Goal: Use online tool/utility: Utilize a website feature to perform a specific function

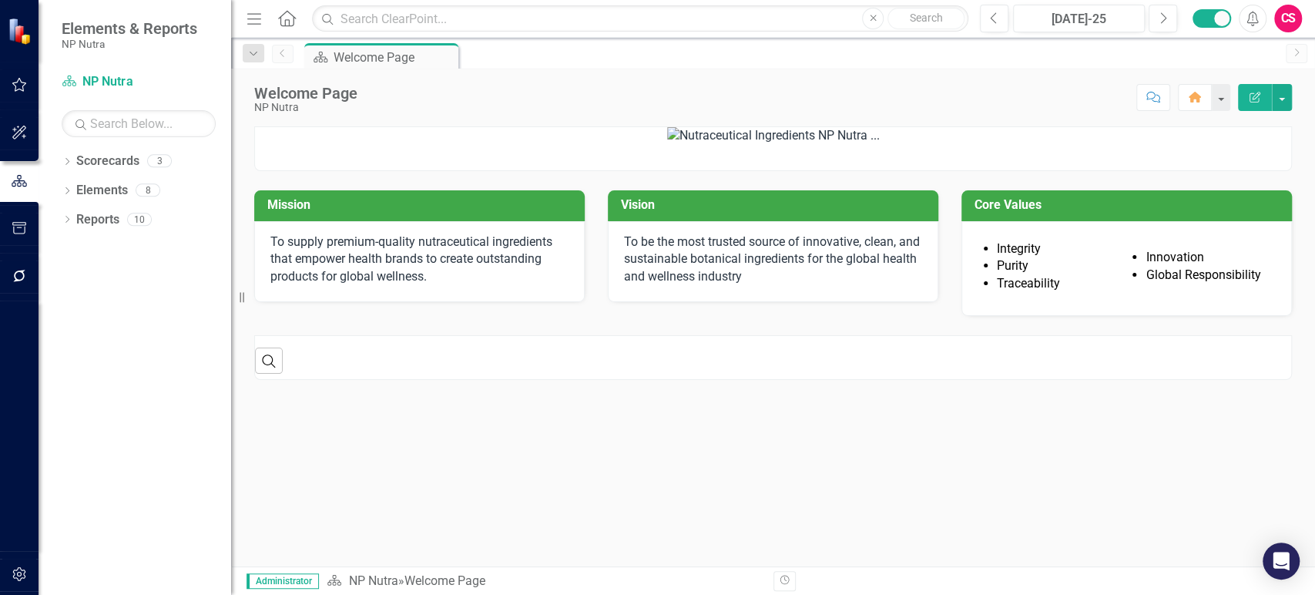
click at [14, 290] on button "button" at bounding box center [19, 276] width 35 height 32
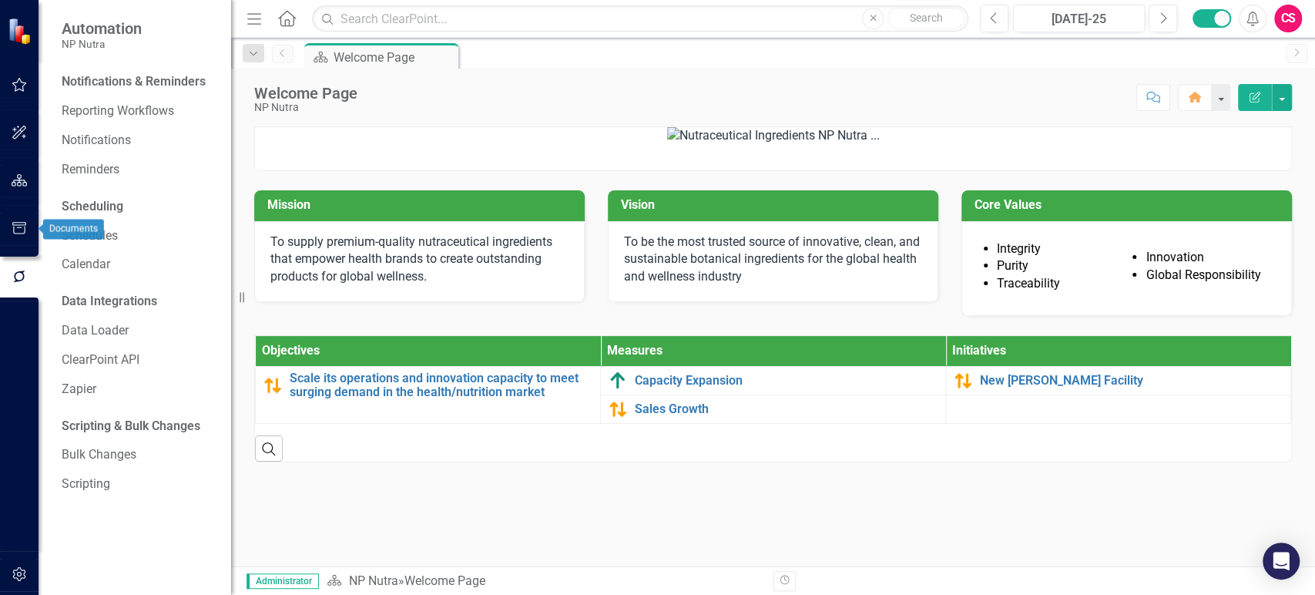
click at [25, 230] on icon "button" at bounding box center [20, 228] width 16 height 12
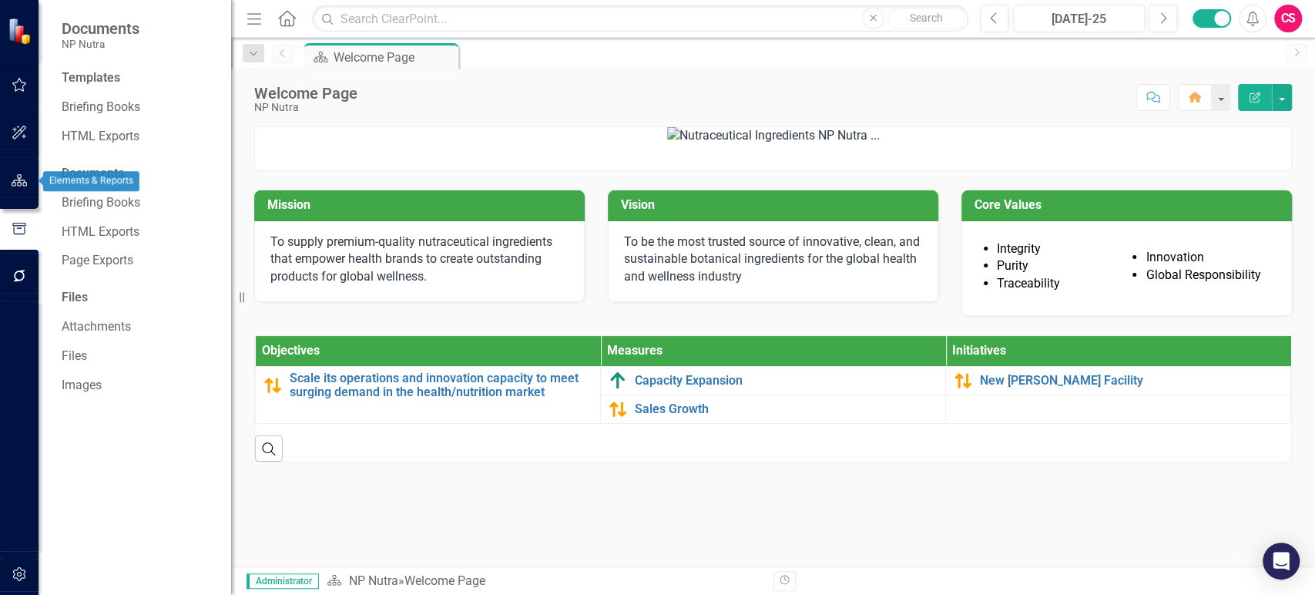
click at [15, 139] on button "button" at bounding box center [19, 133] width 35 height 32
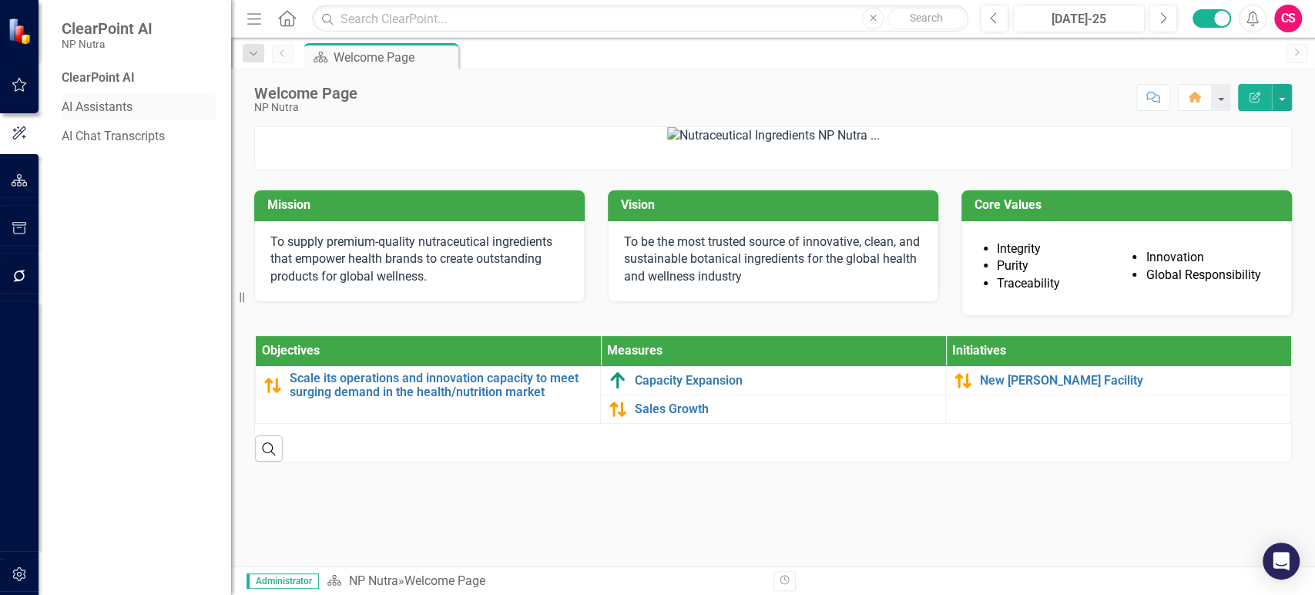
click at [90, 109] on link "AI Assistants" at bounding box center [139, 108] width 154 height 18
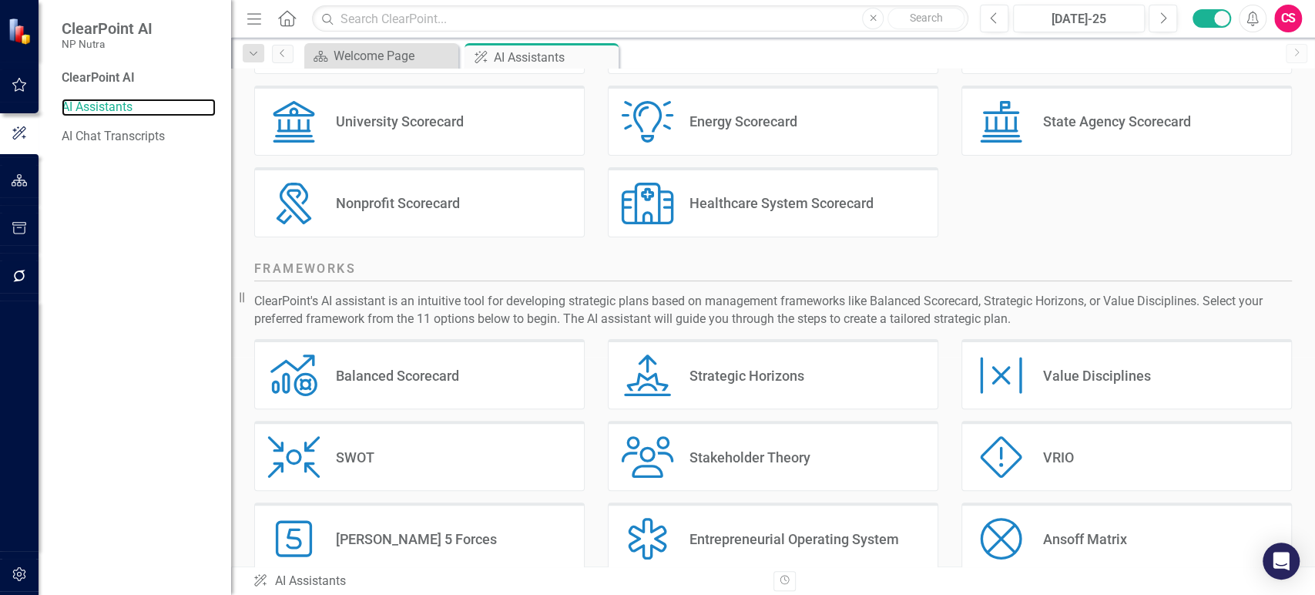
scroll to position [321, 0]
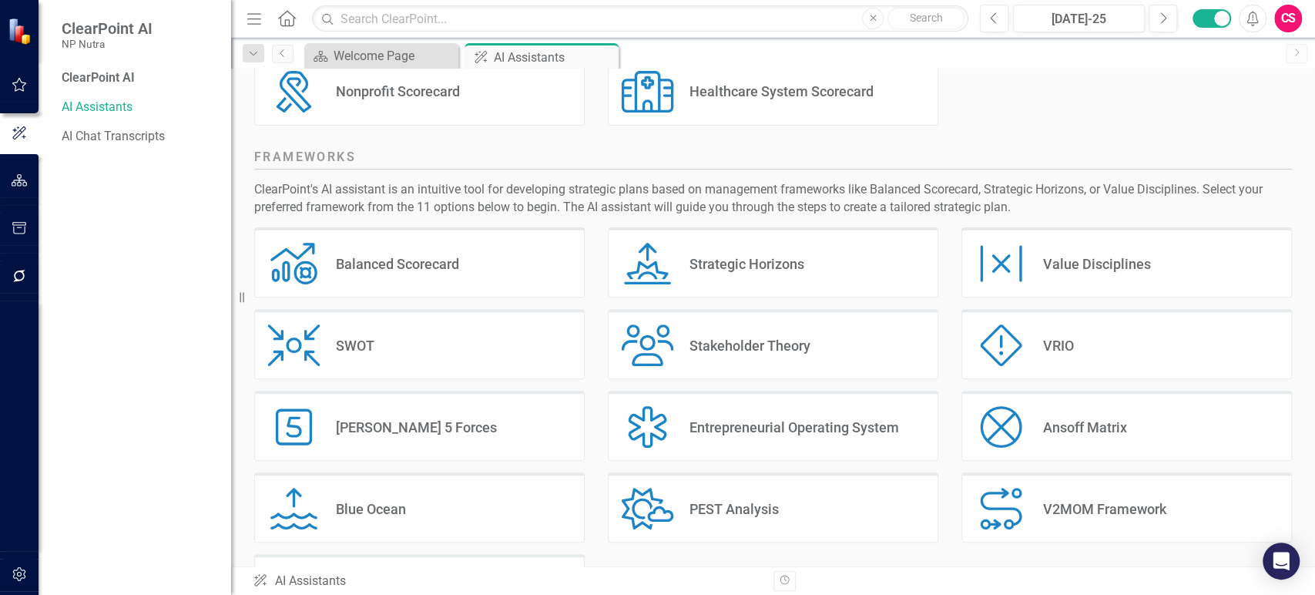
click at [508, 263] on div "Balanced Scorecard Balanced Scorecard" at bounding box center [419, 262] width 330 height 70
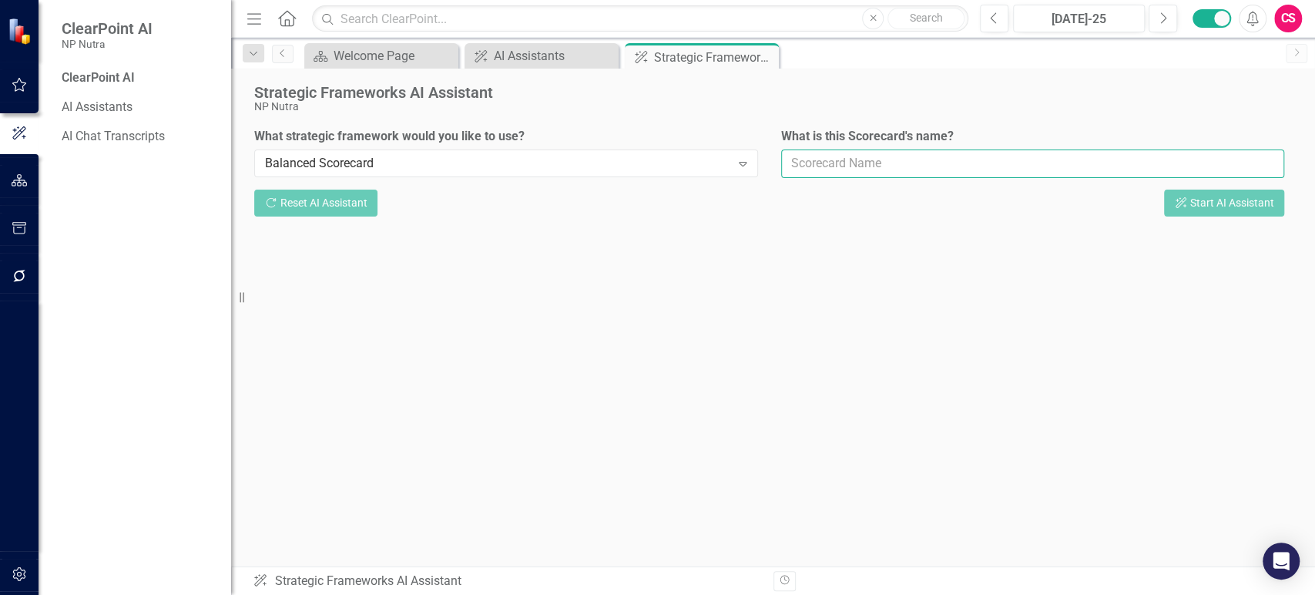
click at [859, 167] on input "What is this Scorecard's name?" at bounding box center [1033, 163] width 504 height 28
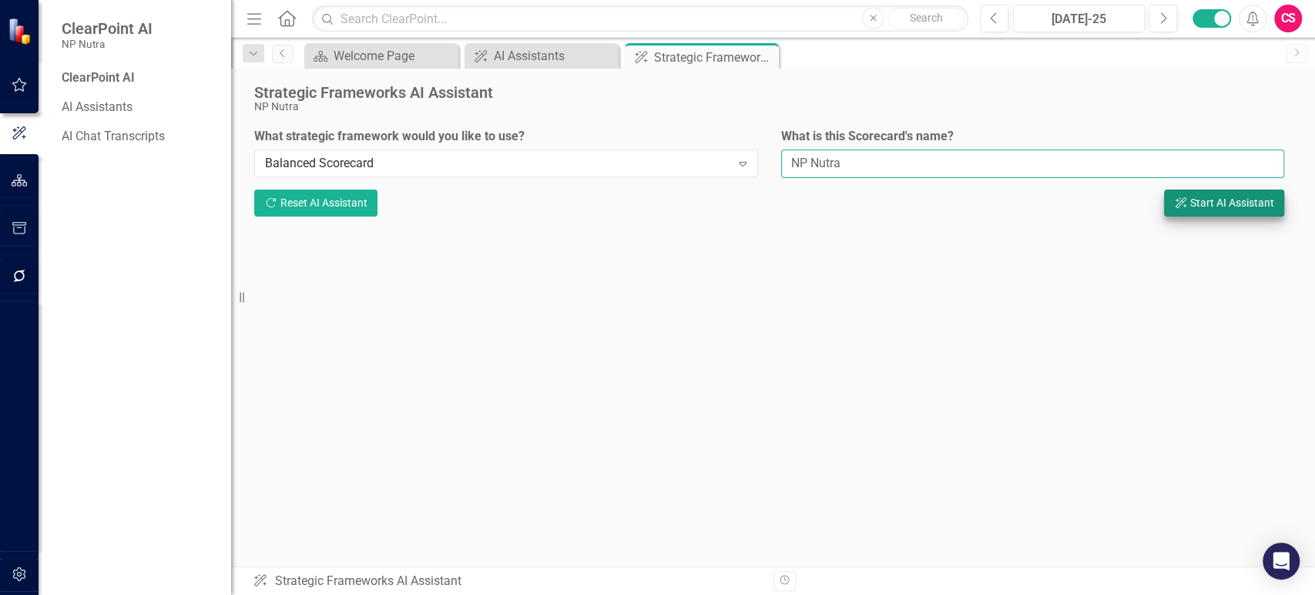
type input "NP Nutra"
click at [1235, 211] on button "ClearPoint AI Start AI Assistant" at bounding box center [1224, 202] width 120 height 27
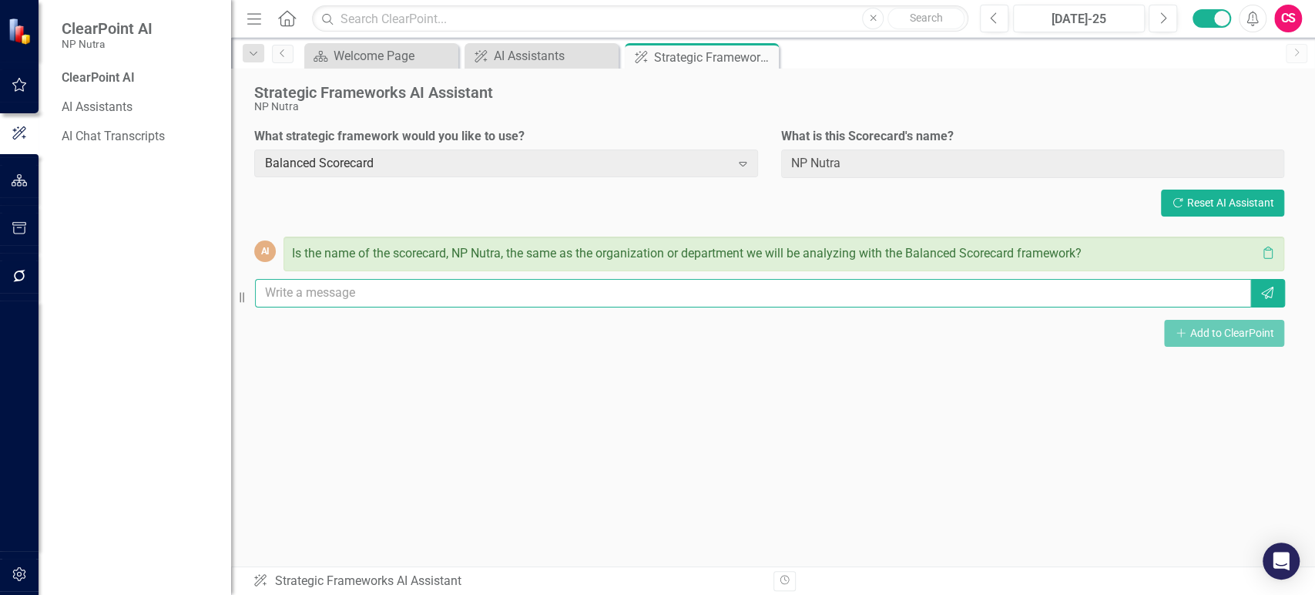
click at [624, 288] on input "text" at bounding box center [753, 293] width 996 height 28
type input "yes"
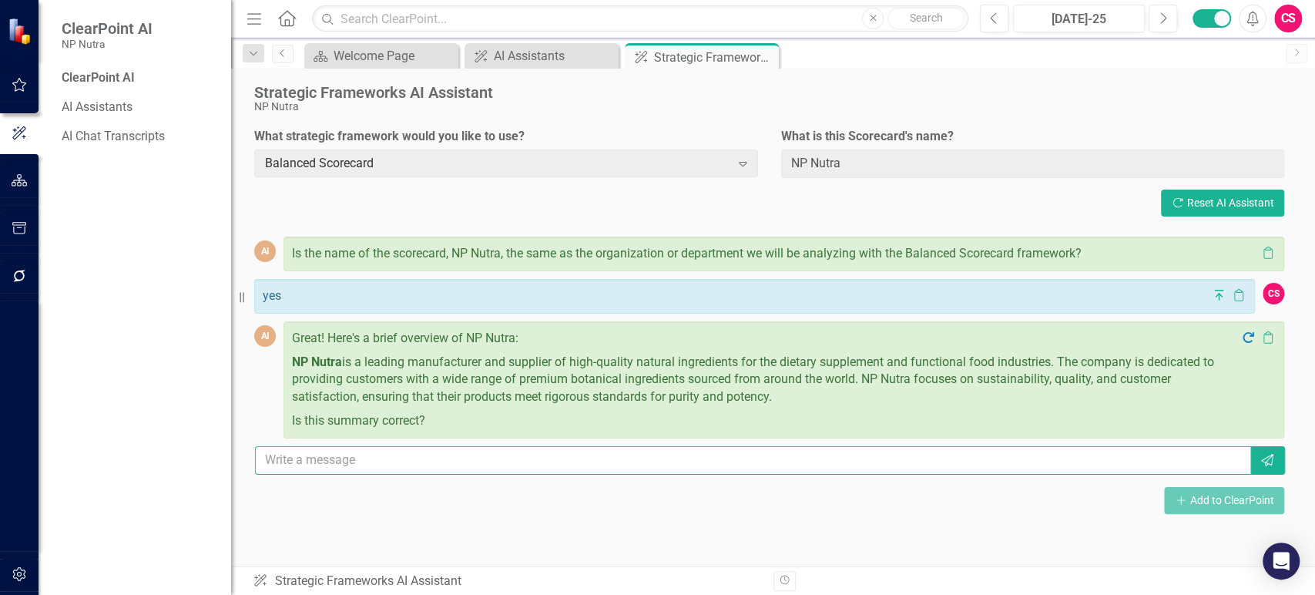
click at [803, 455] on input "text" at bounding box center [753, 460] width 996 height 28
paste input "Balanced Score Card Initial Metrics Financial MTD, QTD, YTD ROI Return on Equit…"
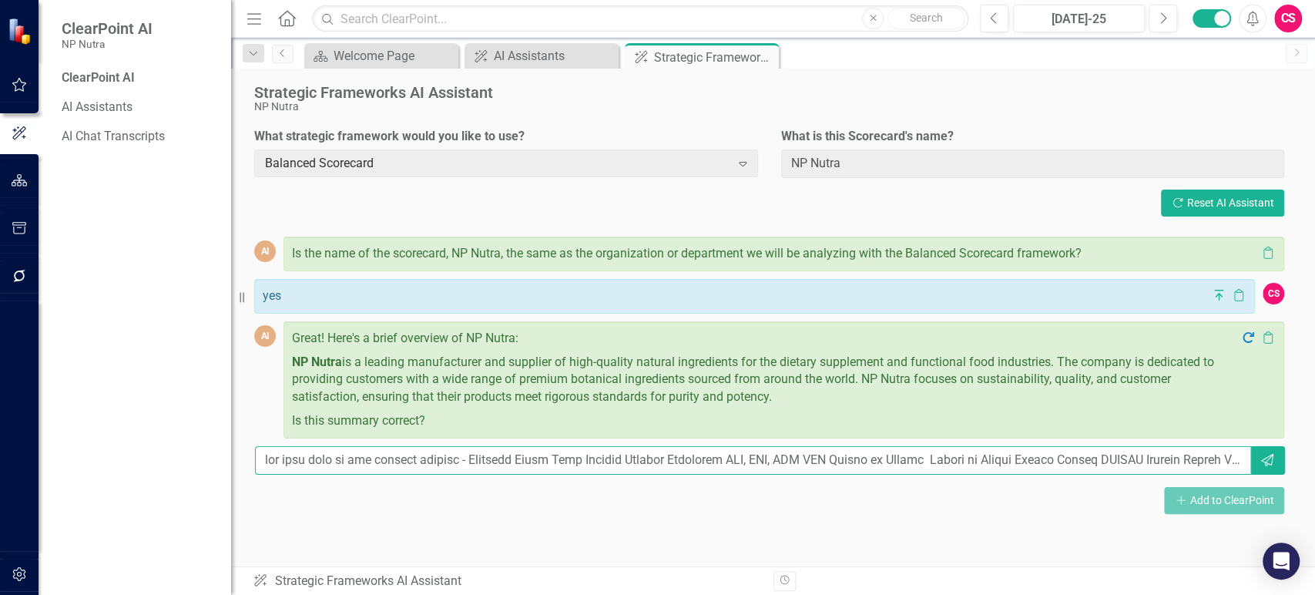
scroll to position [0, 9241]
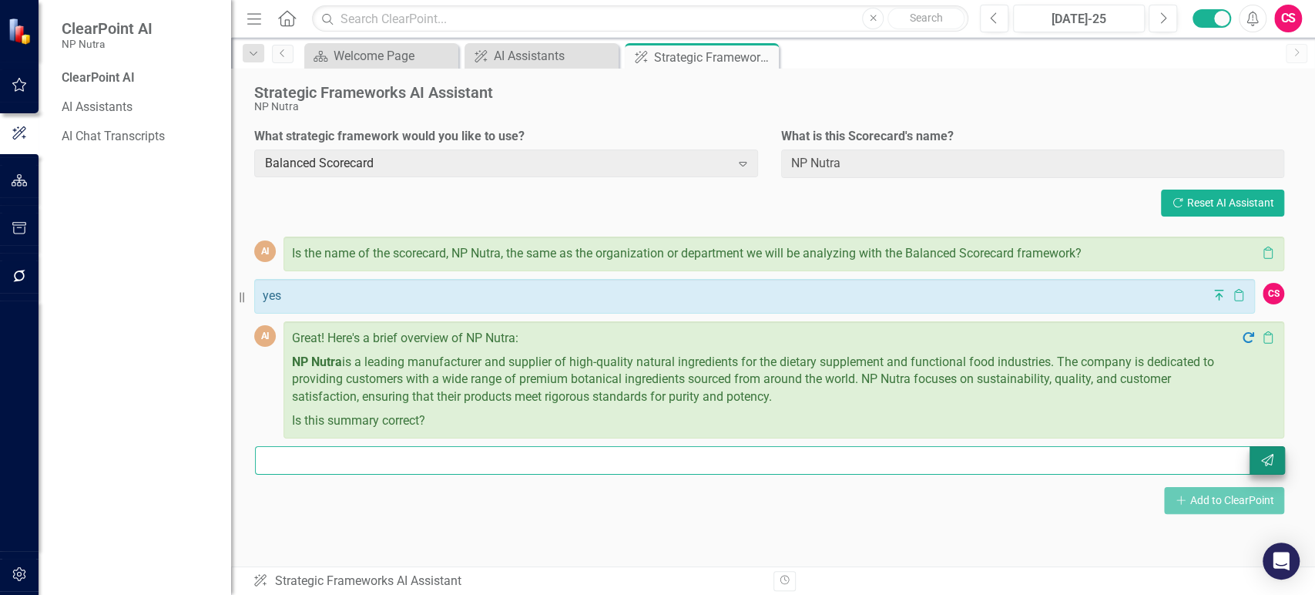
type input "yes plus this in the initial metrics - Balanced Score Card Initial Metrics Fina…"
drag, startPoint x: 1263, startPoint y: 467, endPoint x: 1121, endPoint y: 431, distance: 146.3
click at [1264, 467] on button "Send" at bounding box center [1266, 460] width 35 height 28
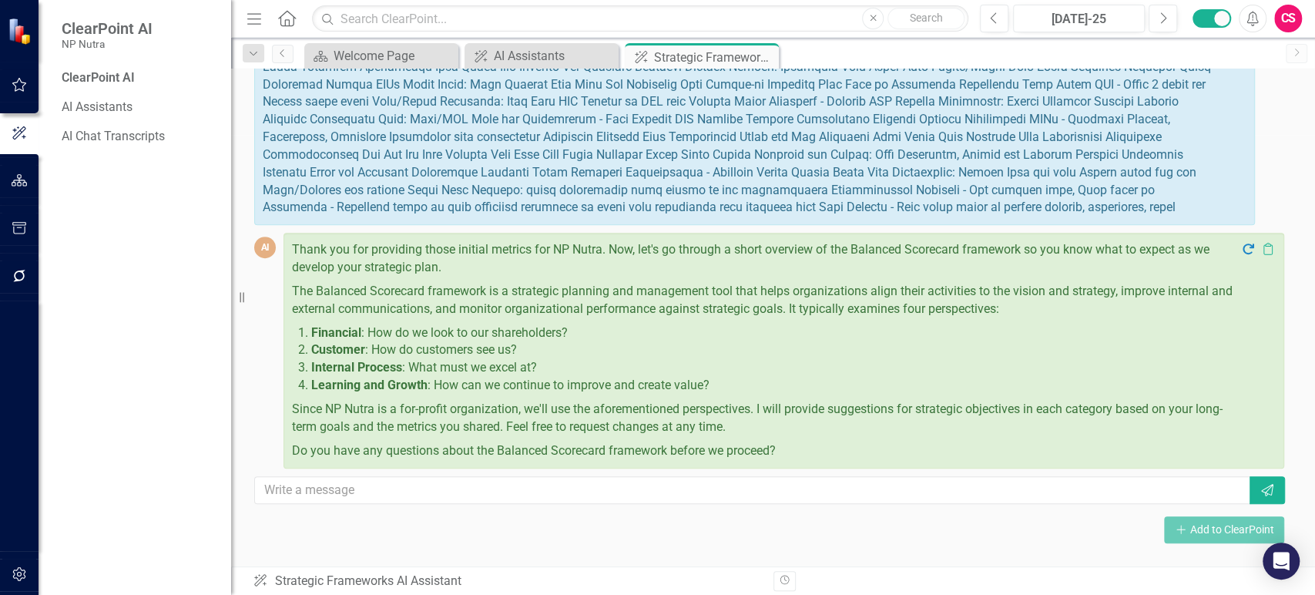
scroll to position [435, 0]
click at [505, 505] on input "text" at bounding box center [753, 490] width 996 height 28
type input "add one more category for scorecard surveys"
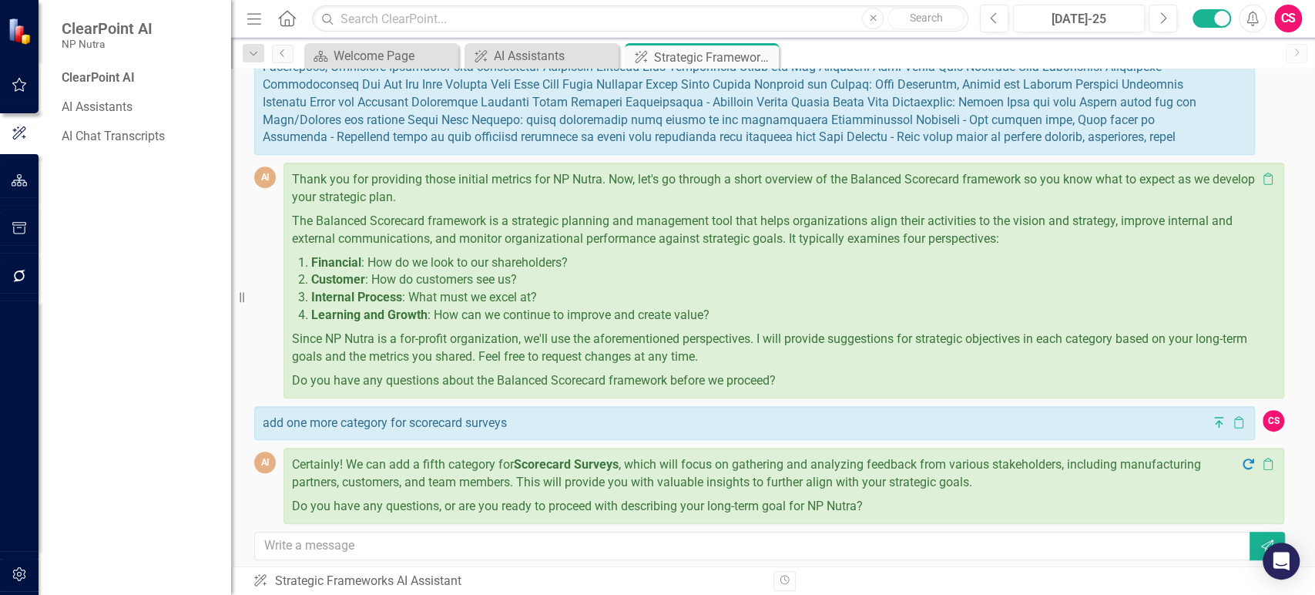
scroll to position [561, 0]
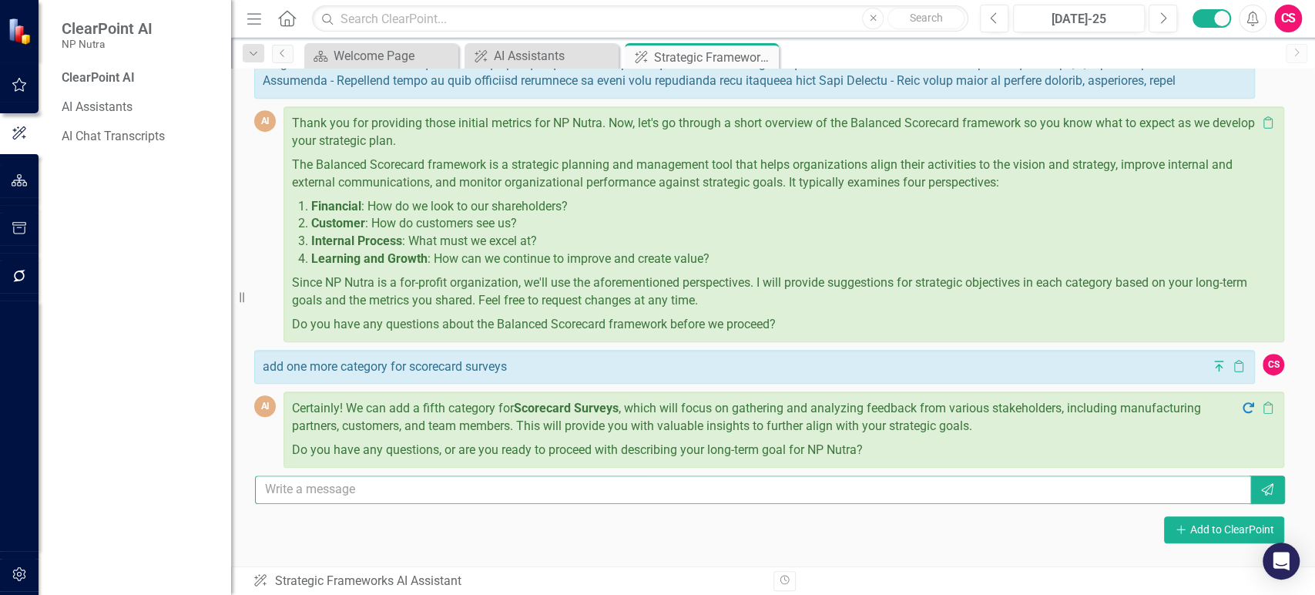
click at [572, 494] on input "text" at bounding box center [753, 489] width 996 height 28
type input "ready to proceed"
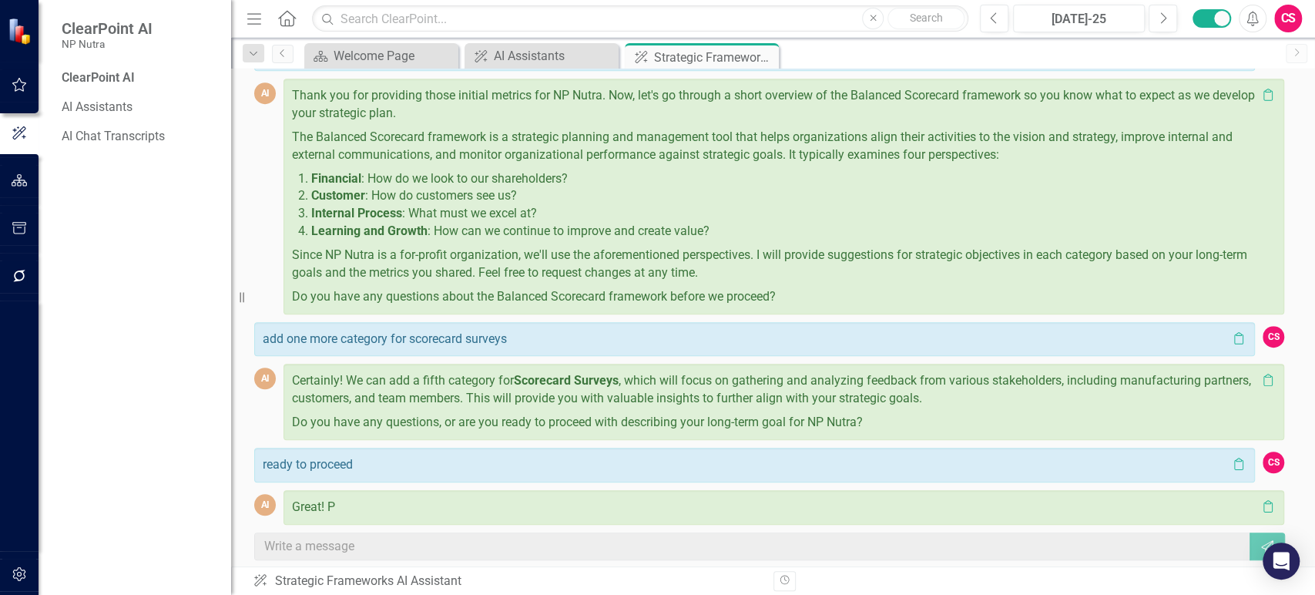
scroll to position [645, 0]
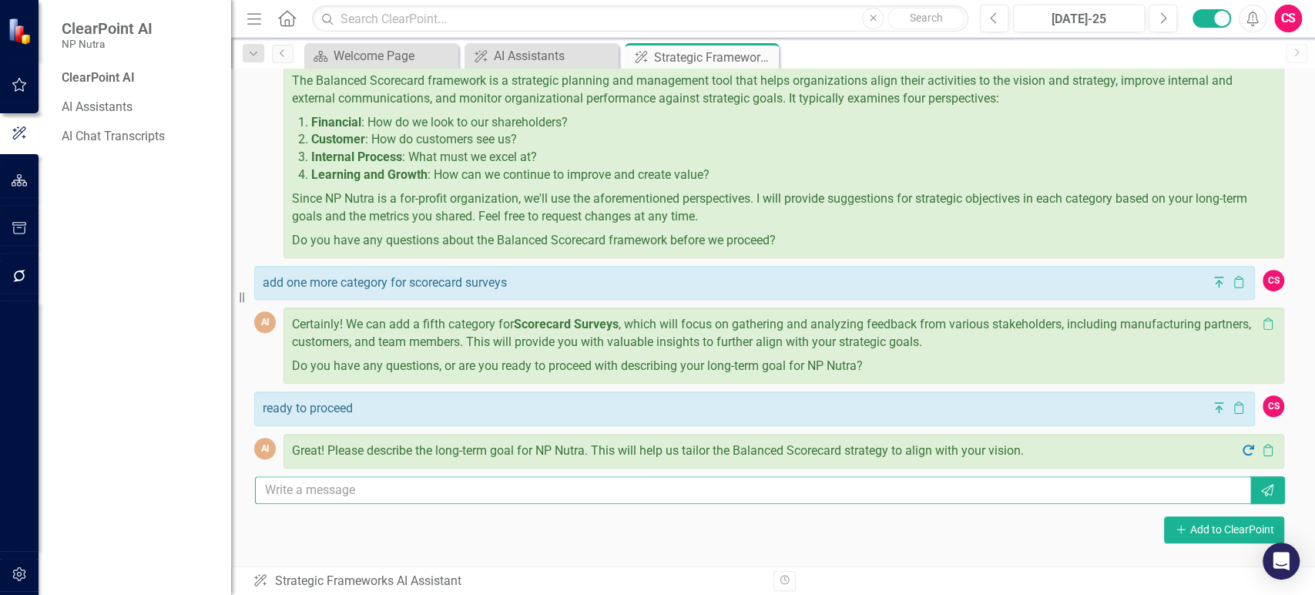
click at [572, 494] on input "text" at bounding box center [753, 490] width 996 height 28
click at [509, 489] on input "text" at bounding box center [753, 490] width 996 height 28
paste input "1. Scaling Operations to Support Future Growth NP Nutra is investing significan…"
type input "1. Scaling Operations to Support Future Growth NP Nutra is investing significan…"
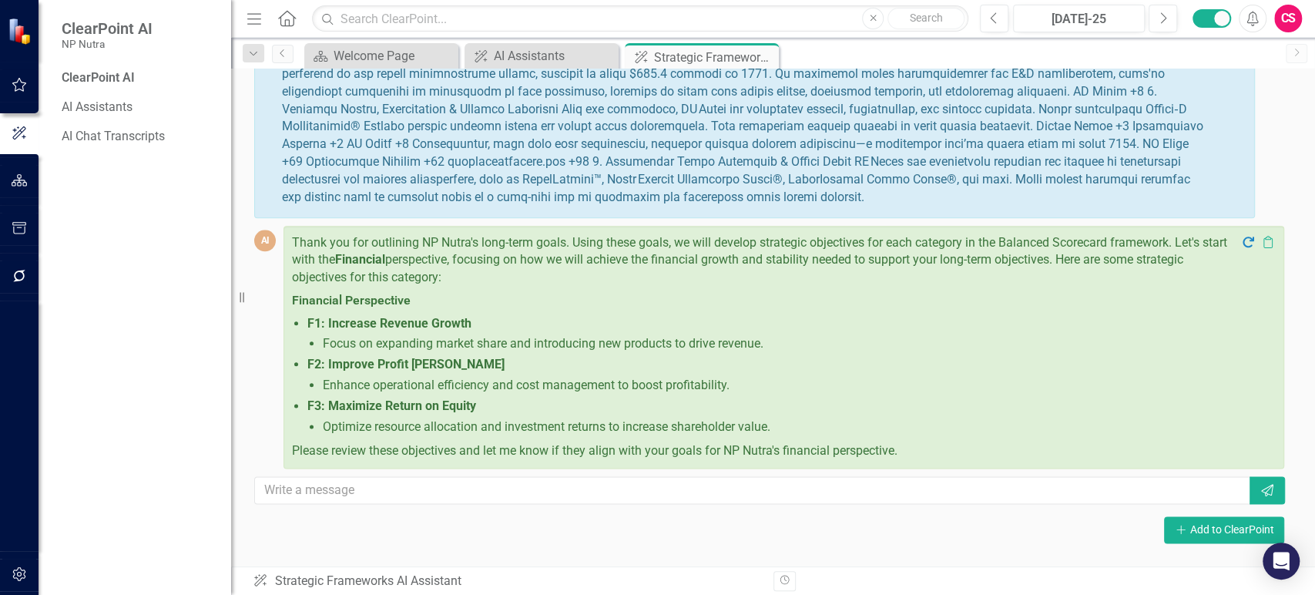
scroll to position [1155, 0]
click at [507, 494] on input "text" at bounding box center [753, 490] width 996 height 28
click at [492, 505] on input "text" at bounding box center [753, 490] width 996 height 28
paste input "ROI Return on Equity Return on Assets Profit Margin EBITDA Revenue Growth Rate …"
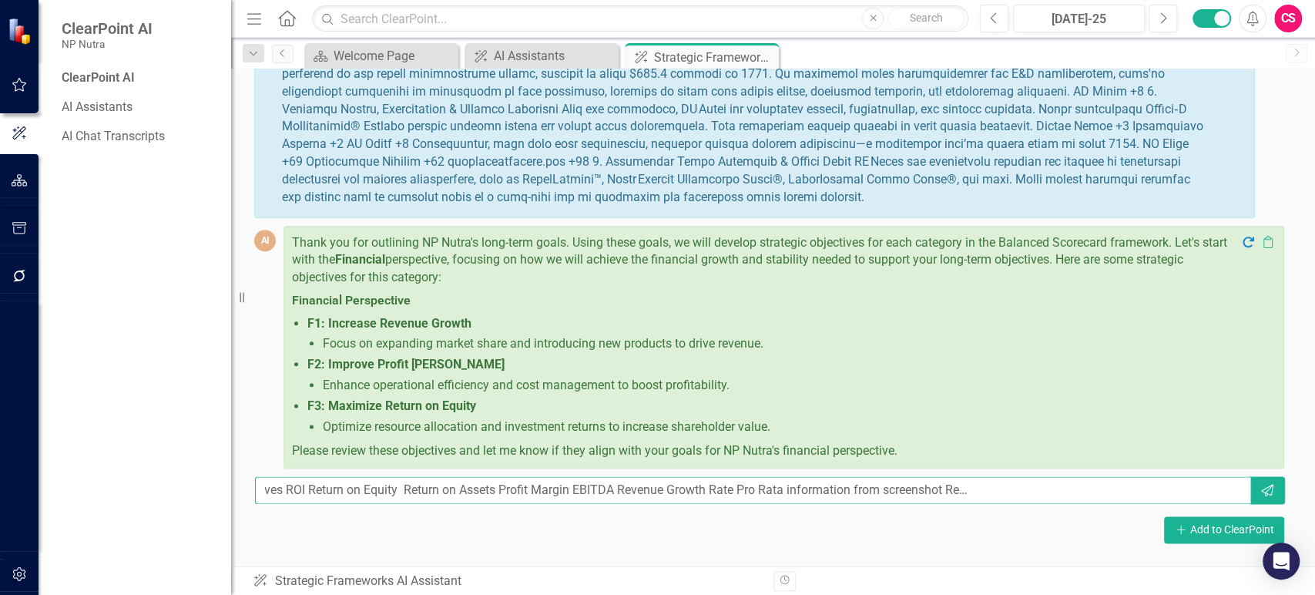
scroll to position [0, 0]
drag, startPoint x: 352, startPoint y: 498, endPoint x: 277, endPoint y: 485, distance: 75.7
click at [220, 481] on div "ClearPoint AI NP Nutra ClearPoint AI AI Assistants AI Chat Transcripts Resize M…" at bounding box center [657, 297] width 1315 height 595
click at [559, 498] on input "looks good - align these measures to these objectives ROI Return on Equity Retu…" at bounding box center [753, 490] width 996 height 28
drag, startPoint x: 744, startPoint y: 504, endPoint x: 1066, endPoint y: 482, distance: 322.7
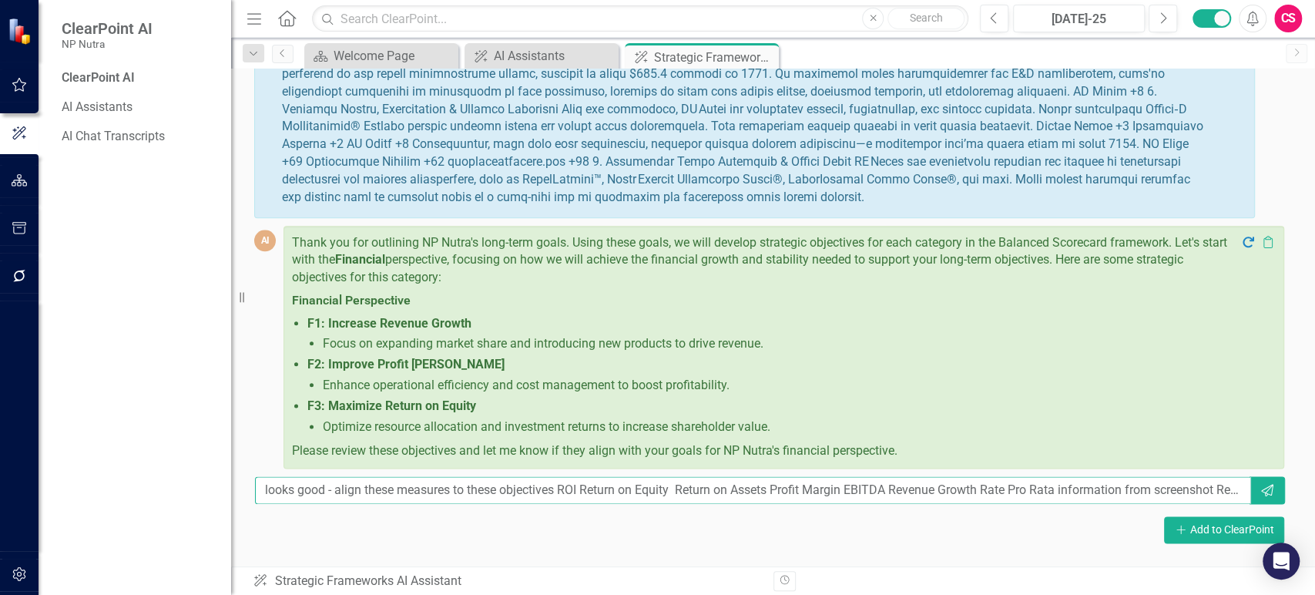
drag, startPoint x: 1062, startPoint y: 499, endPoint x: 1160, endPoint y: 498, distance: 97.8
click at [1160, 498] on input "looks good - align these measures to these objectives ROI Return on Equity Retu…" at bounding box center [753, 490] width 996 height 28
click at [1214, 502] on input "looks good - align these measures to these objectives ROI Return on Equity Retu…" at bounding box center [753, 490] width 996 height 28
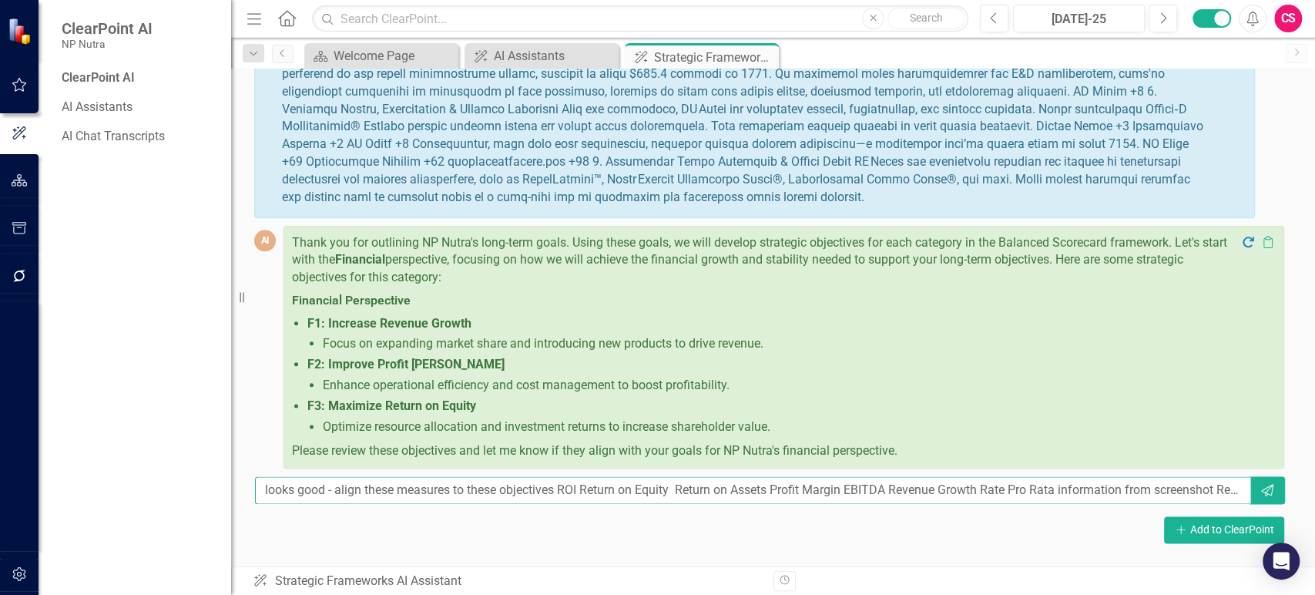
click at [1214, 502] on input "looks good - align these measures to these objectives ROI Return on Equity Retu…" at bounding box center [753, 490] width 996 height 28
drag, startPoint x: 1214, startPoint y: 502, endPoint x: 1292, endPoint y: 504, distance: 78.6
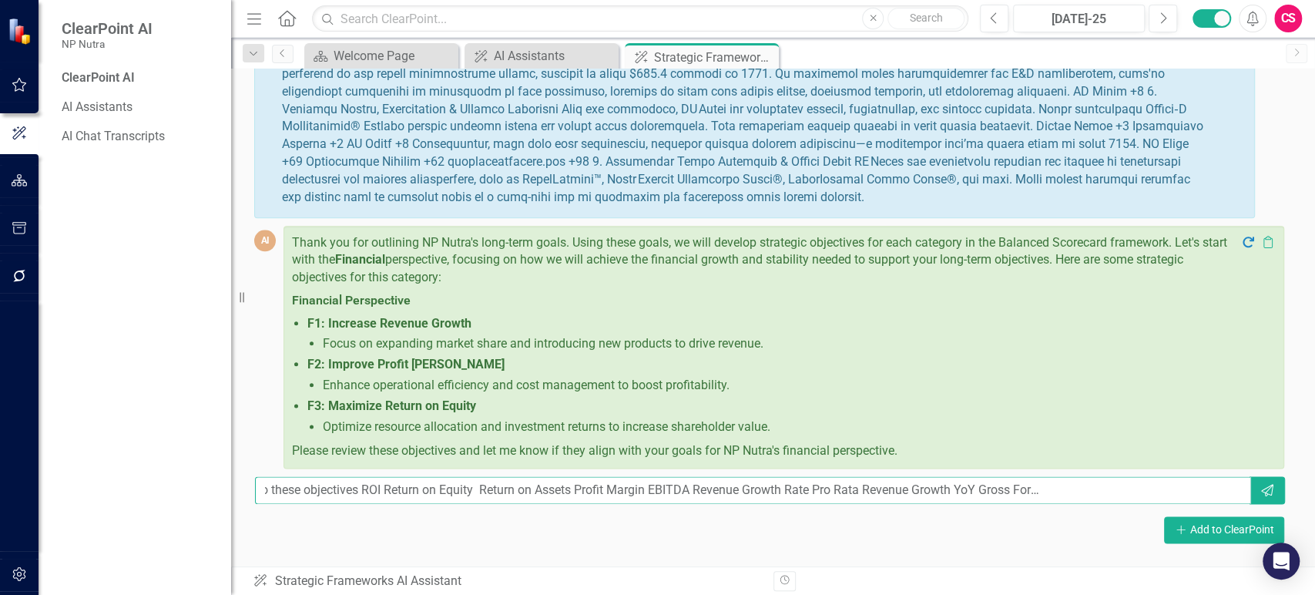
click at [1222, 502] on input "looks good - align these measures to these objectives ROI Return on Equity Retu…" at bounding box center [753, 490] width 996 height 28
type input "looks good - align these measures to these objectives ROI Return on Equity Retu…"
click at [1249, 501] on button "Send" at bounding box center [1266, 490] width 35 height 28
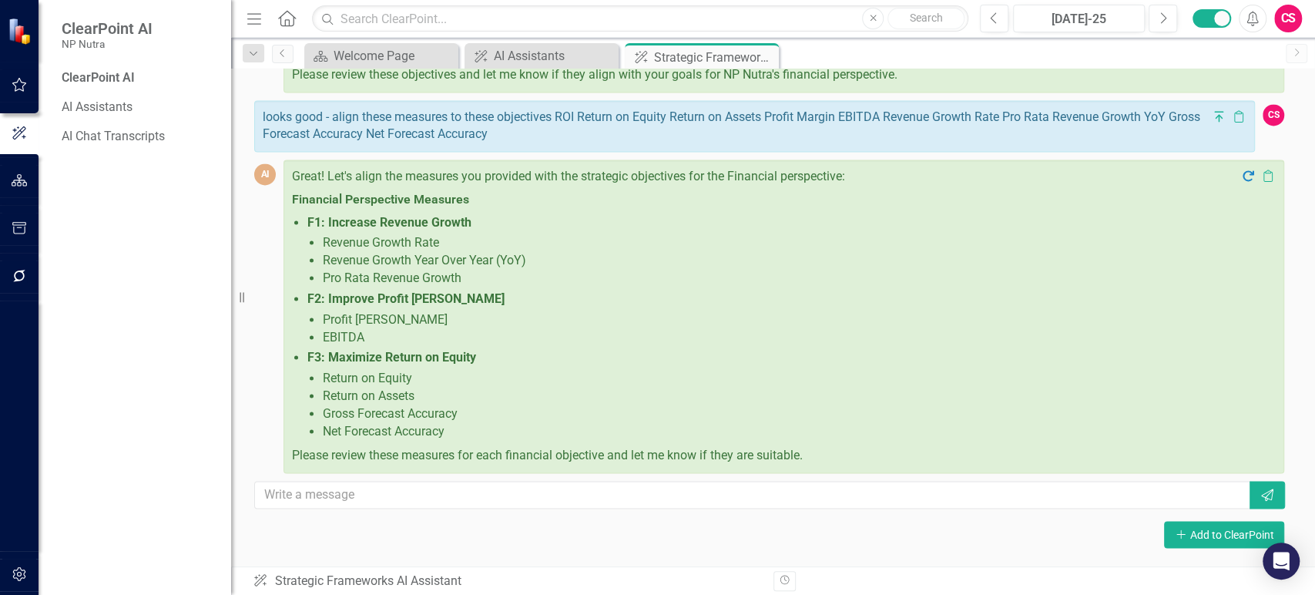
scroll to position [1534, 0]
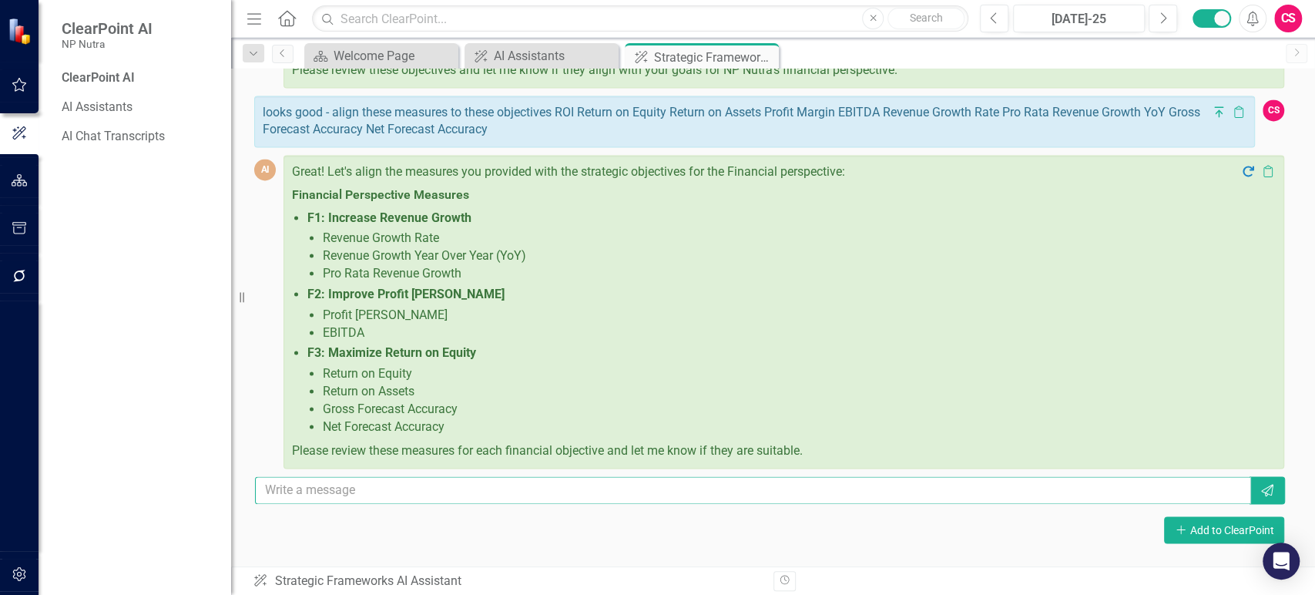
click at [565, 496] on input "text" at bounding box center [753, 490] width 996 height 28
drag, startPoint x: 290, startPoint y: 505, endPoint x: 222, endPoint y: 505, distance: 68.6
click at [222, 505] on div "ClearPoint AI NP Nutra ClearPoint AI AI Assistants AI Chat Transcripts Resize M…" at bounding box center [657, 297] width 1315 height 595
type input "add ROI to F3 as the first measure"
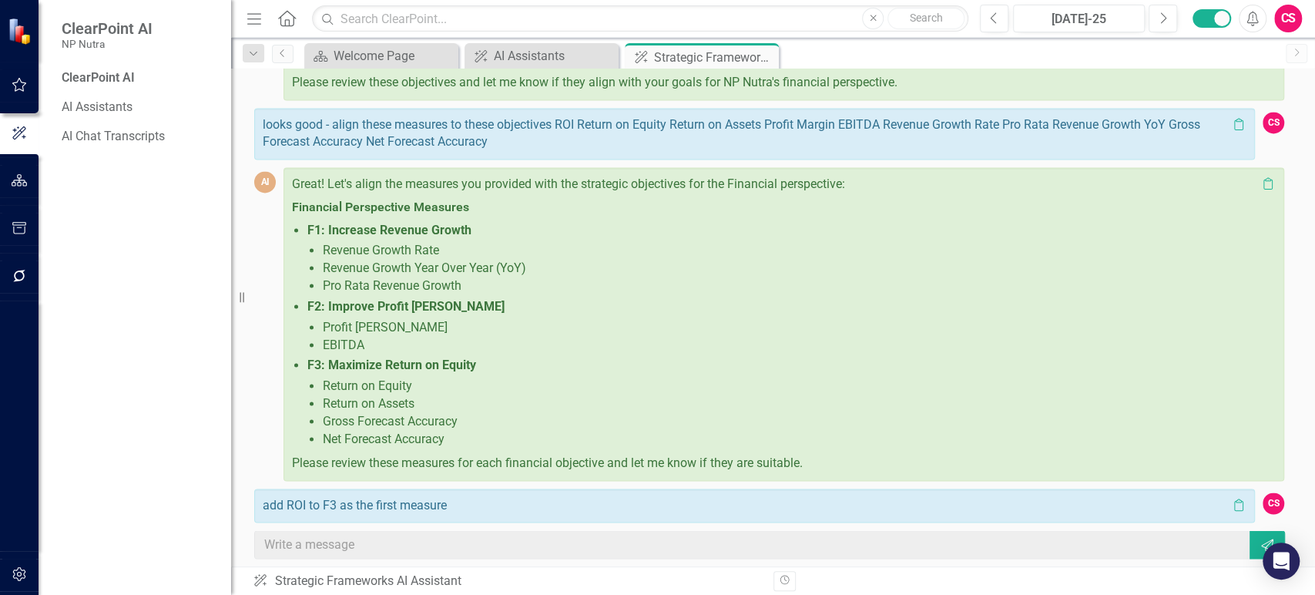
scroll to position [1571, 0]
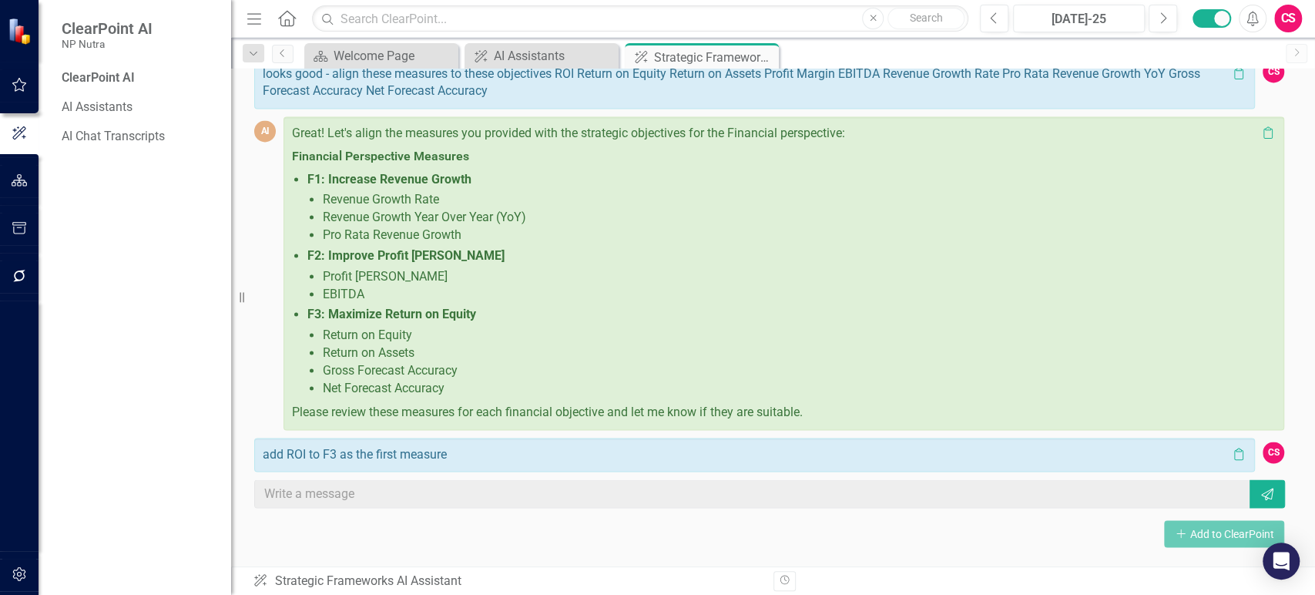
click at [441, 421] on div "Great! Let's align the measures you provided with the strategic objectives for …" at bounding box center [783, 272] width 1001 height 313
click at [454, 401] on p "Please review these measures for each financial objective and let me know if th…" at bounding box center [774, 411] width 964 height 21
click at [508, 337] on p "Return on Equity" at bounding box center [790, 336] width 934 height 18
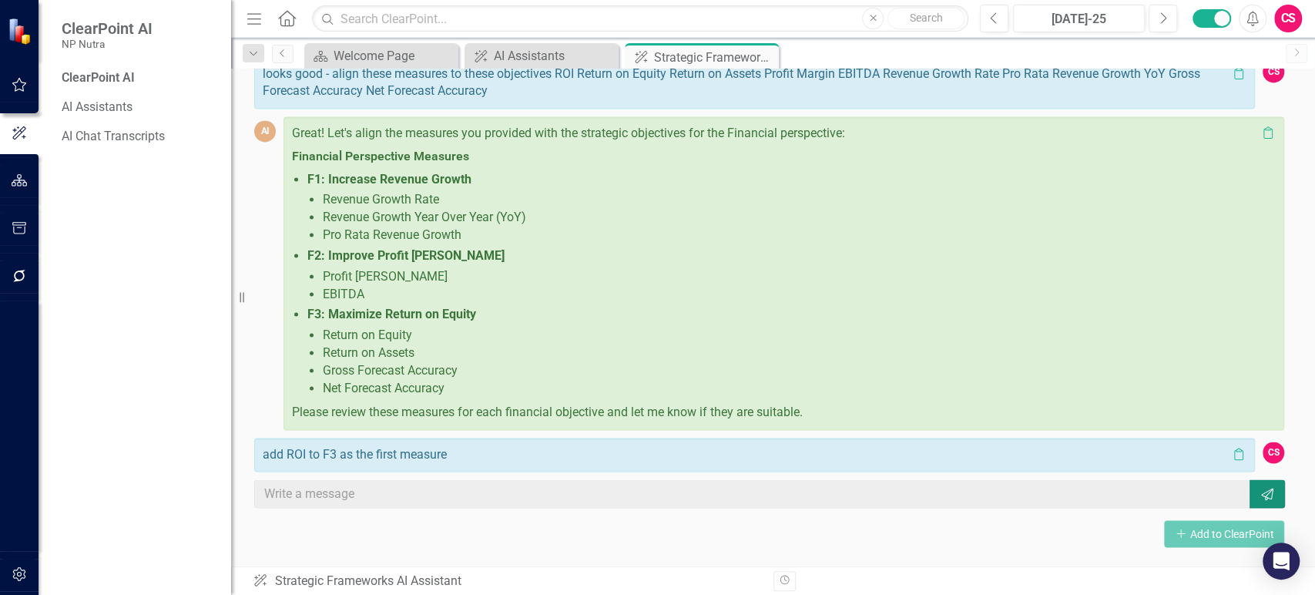
click at [1252, 500] on button "Send" at bounding box center [1266, 493] width 35 height 28
click at [1002, 448] on p "add ROI to F3 as the first measure" at bounding box center [745, 455] width 964 height 18
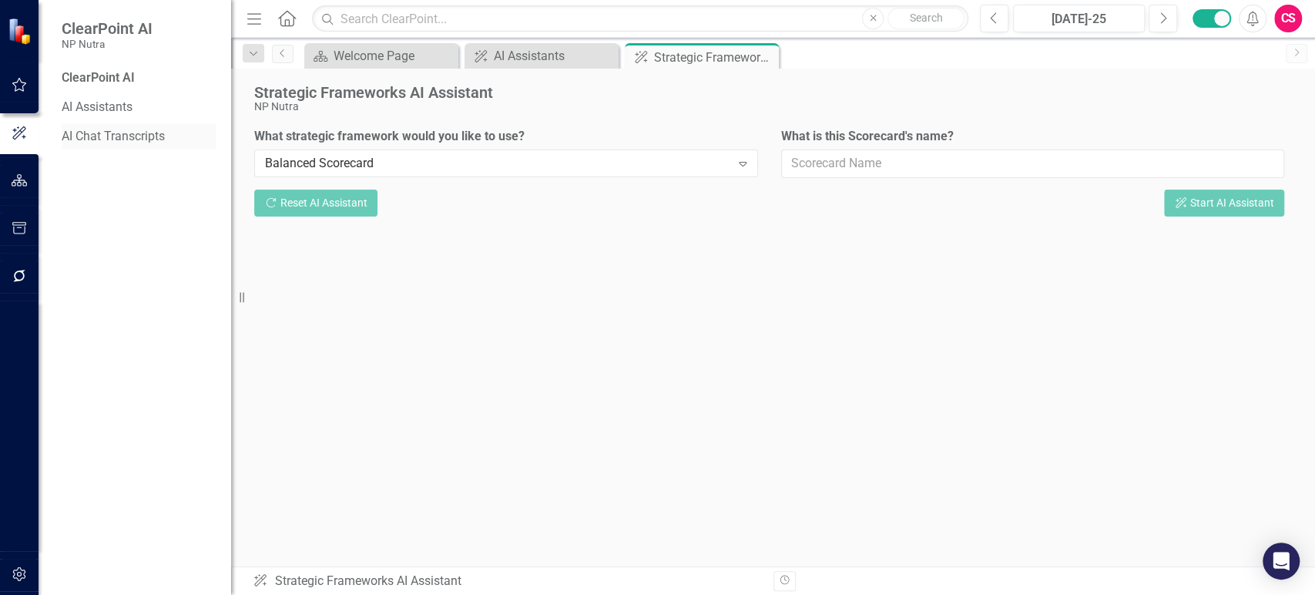
click at [113, 135] on link "AI Chat Transcripts" at bounding box center [139, 137] width 154 height 18
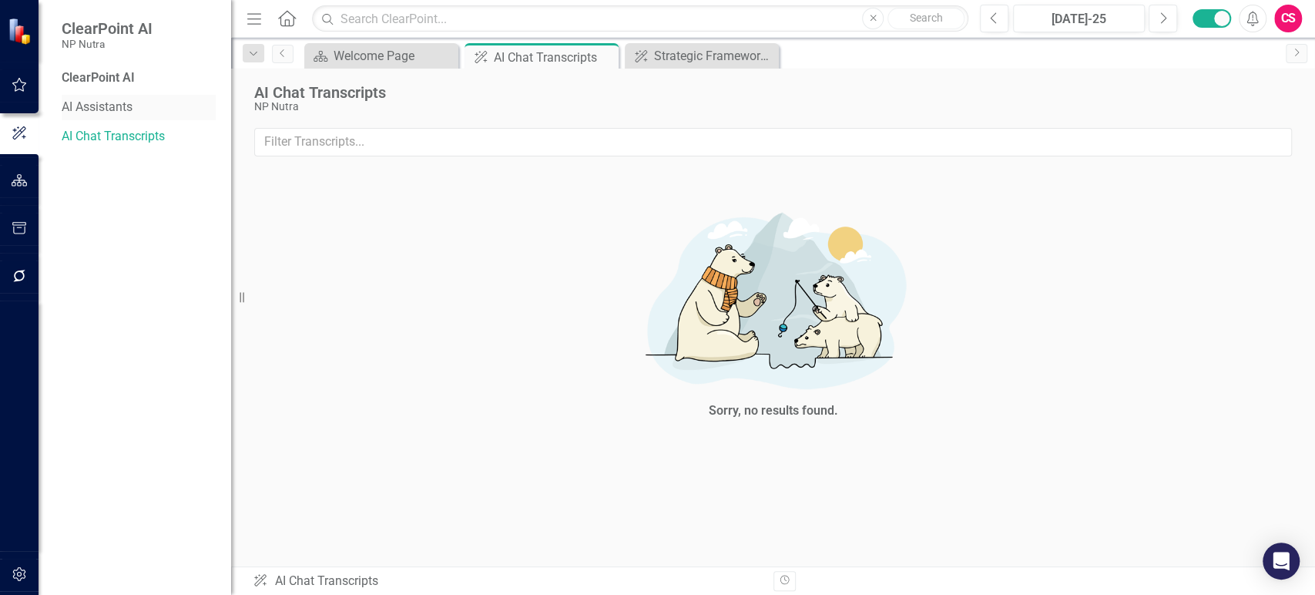
click at [108, 100] on link "AI Assistants" at bounding box center [139, 108] width 154 height 18
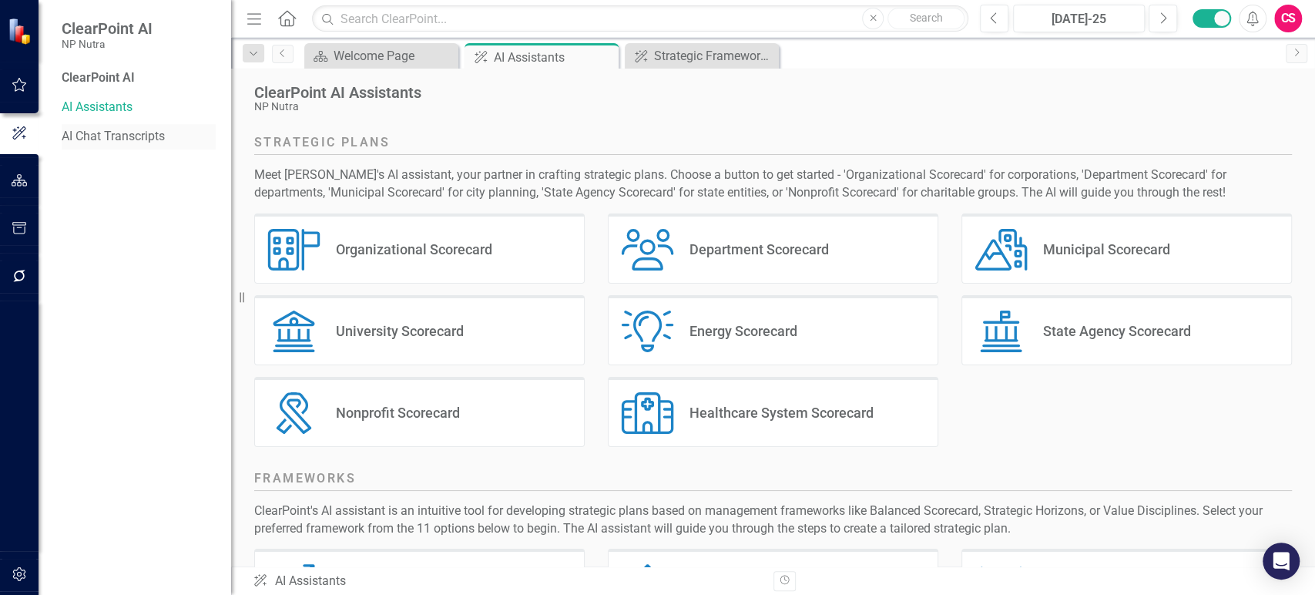
click at [111, 129] on link "AI Chat Transcripts" at bounding box center [139, 137] width 154 height 18
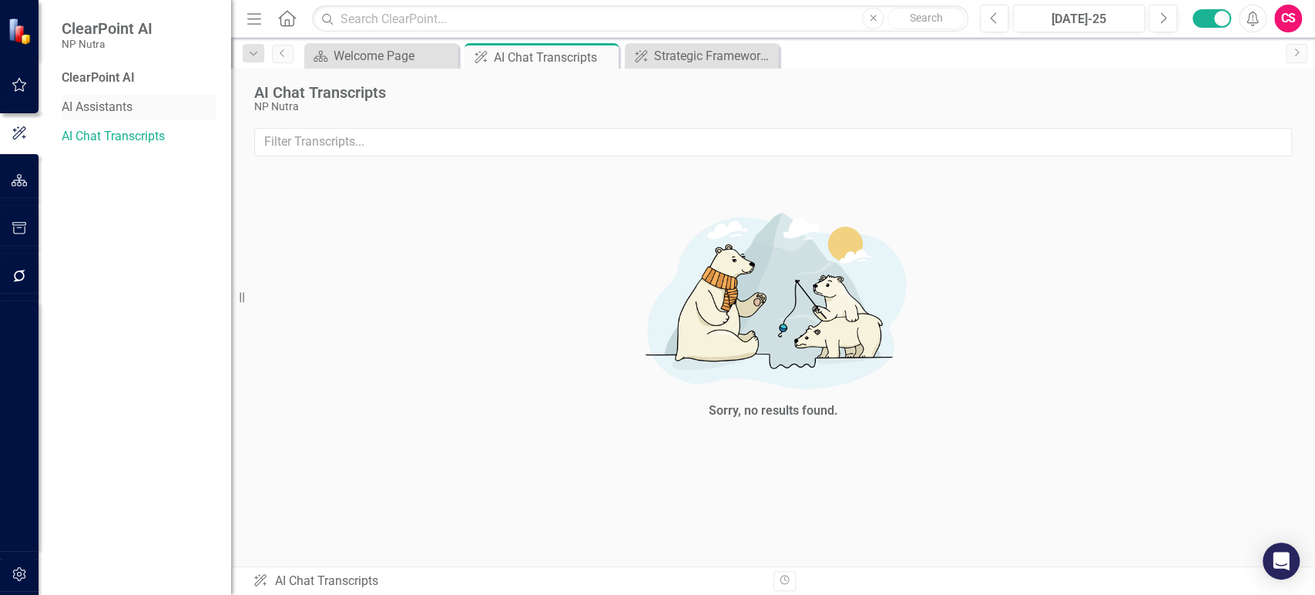
click at [130, 99] on link "AI Assistants" at bounding box center [139, 108] width 154 height 18
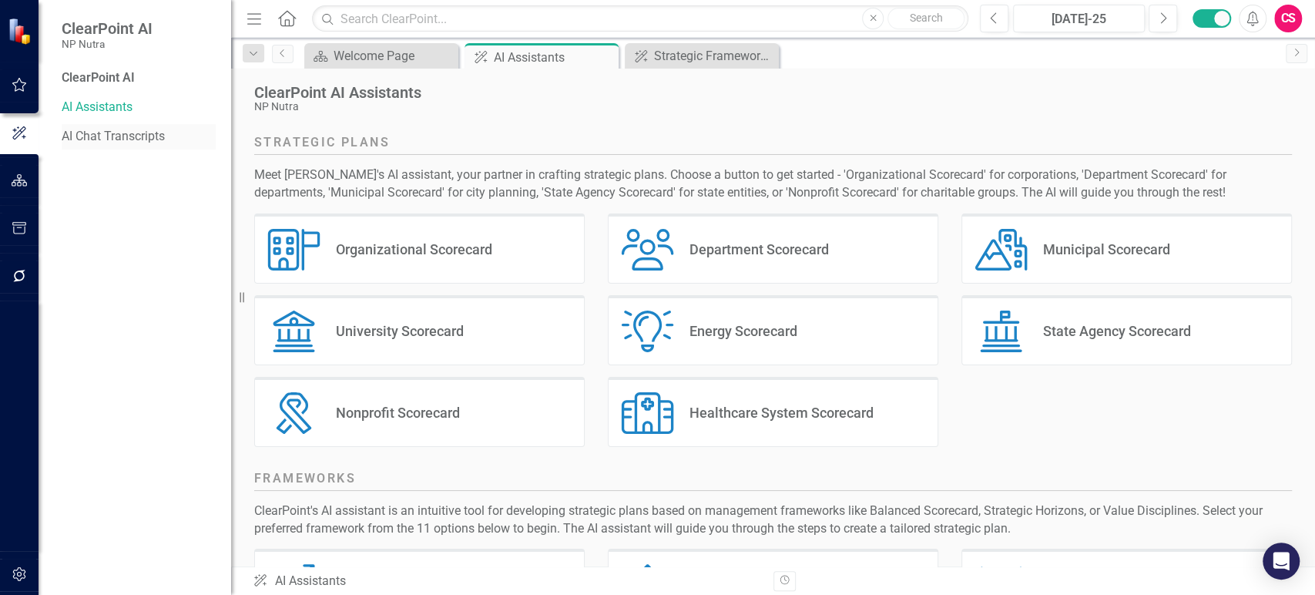
click at [134, 130] on link "AI Chat Transcripts" at bounding box center [139, 137] width 154 height 18
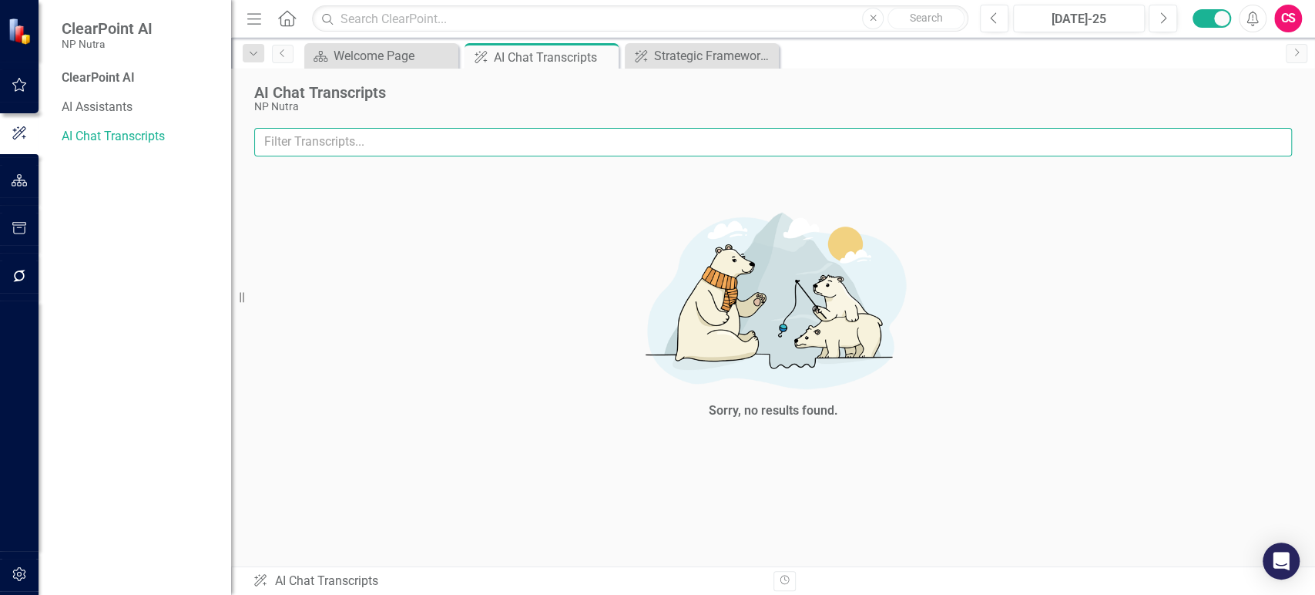
click at [532, 143] on input "text" at bounding box center [773, 142] width 1038 height 28
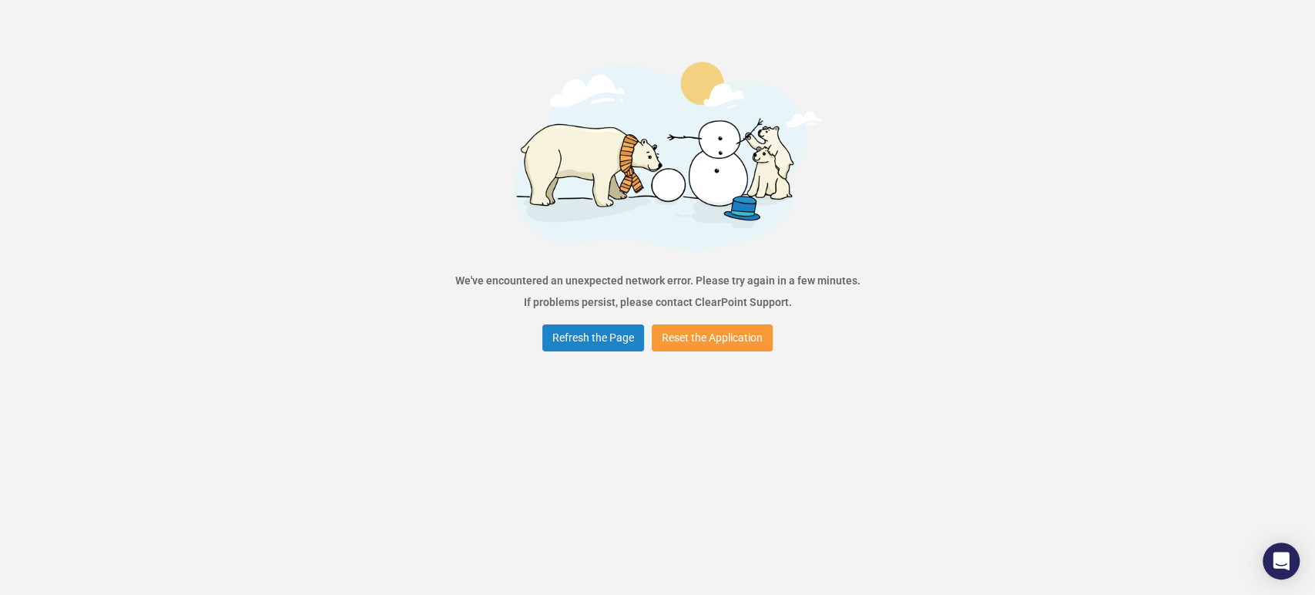
click at [740, 341] on button "Reset the Application" at bounding box center [712, 337] width 121 height 27
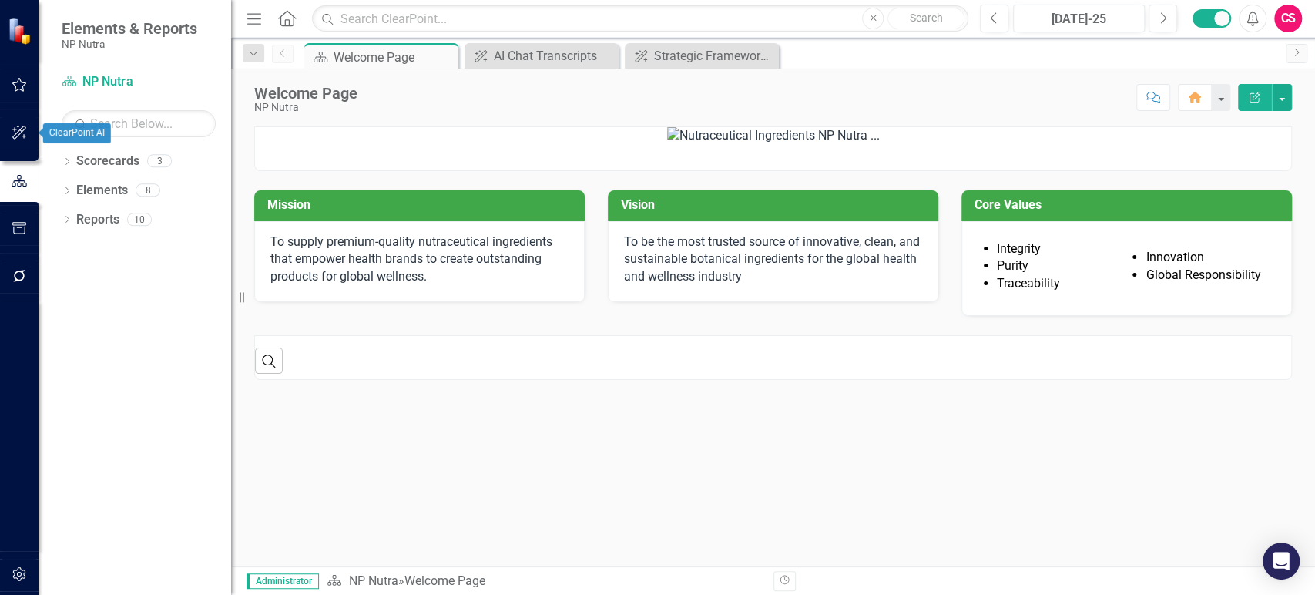
click at [28, 129] on button "button" at bounding box center [19, 133] width 35 height 32
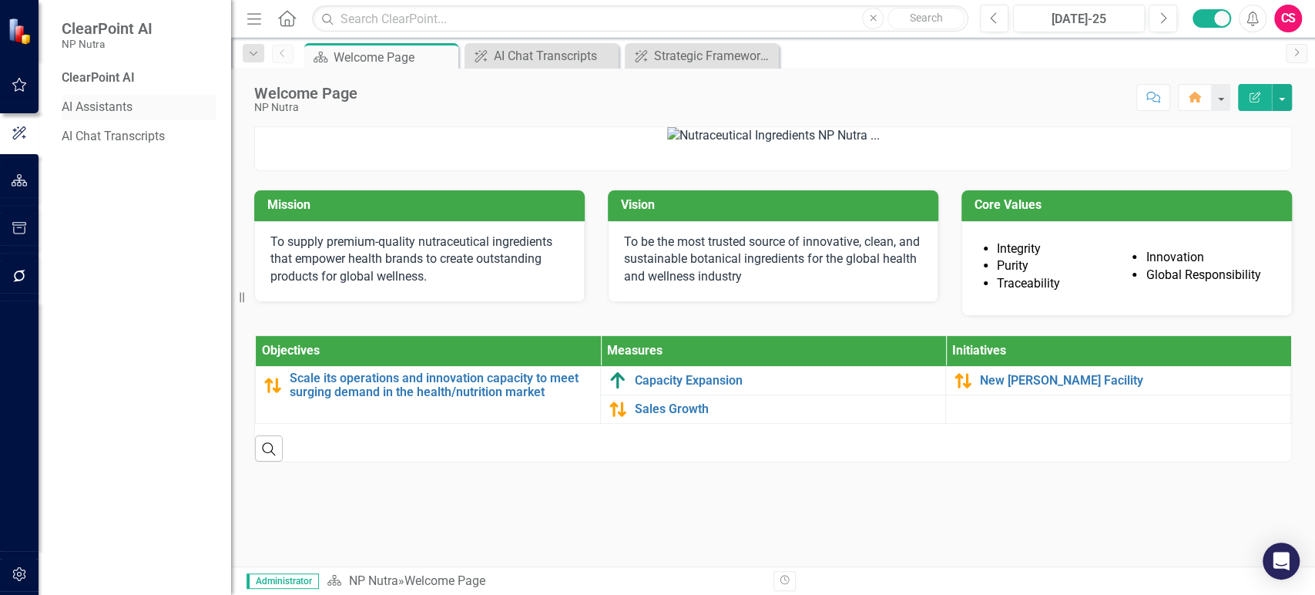
click at [99, 109] on link "AI Assistants" at bounding box center [139, 108] width 154 height 18
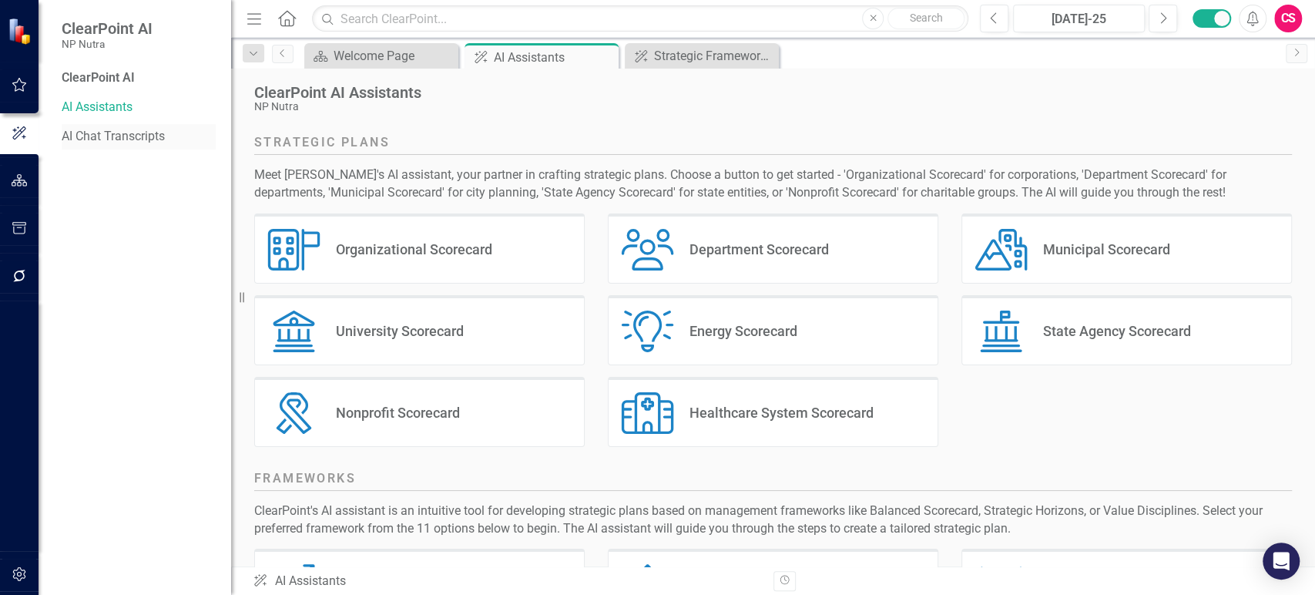
click at [101, 132] on link "AI Chat Transcripts" at bounding box center [139, 137] width 154 height 18
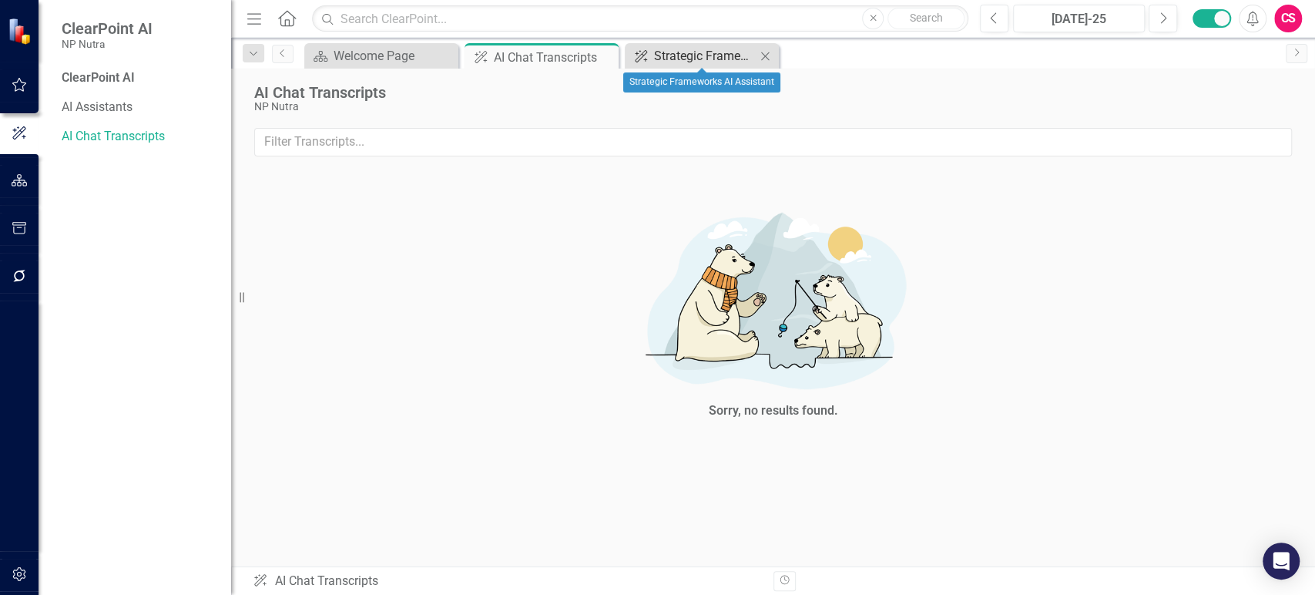
click at [707, 54] on div "Strategic Frameworks AI Assistant" at bounding box center [705, 55] width 102 height 19
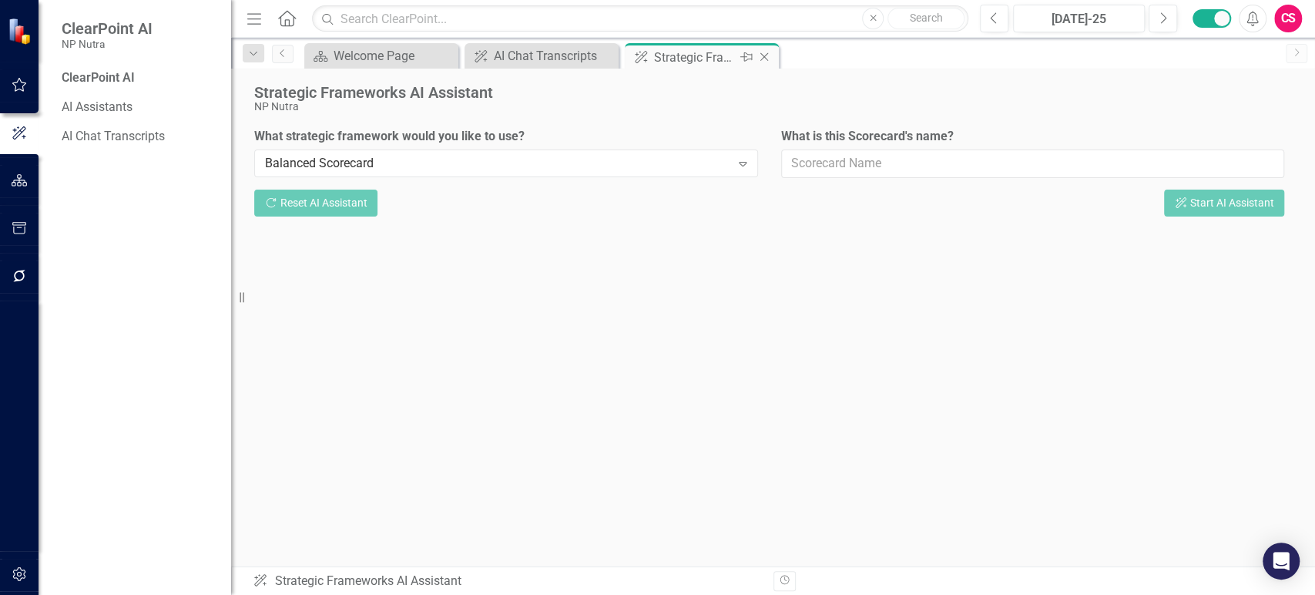
click at [706, 55] on div "Strategic Frameworks AI Assistant" at bounding box center [695, 57] width 82 height 19
click at [541, 58] on div "AI Chat Transcripts" at bounding box center [545, 55] width 102 height 19
